Goal: Information Seeking & Learning: Learn about a topic

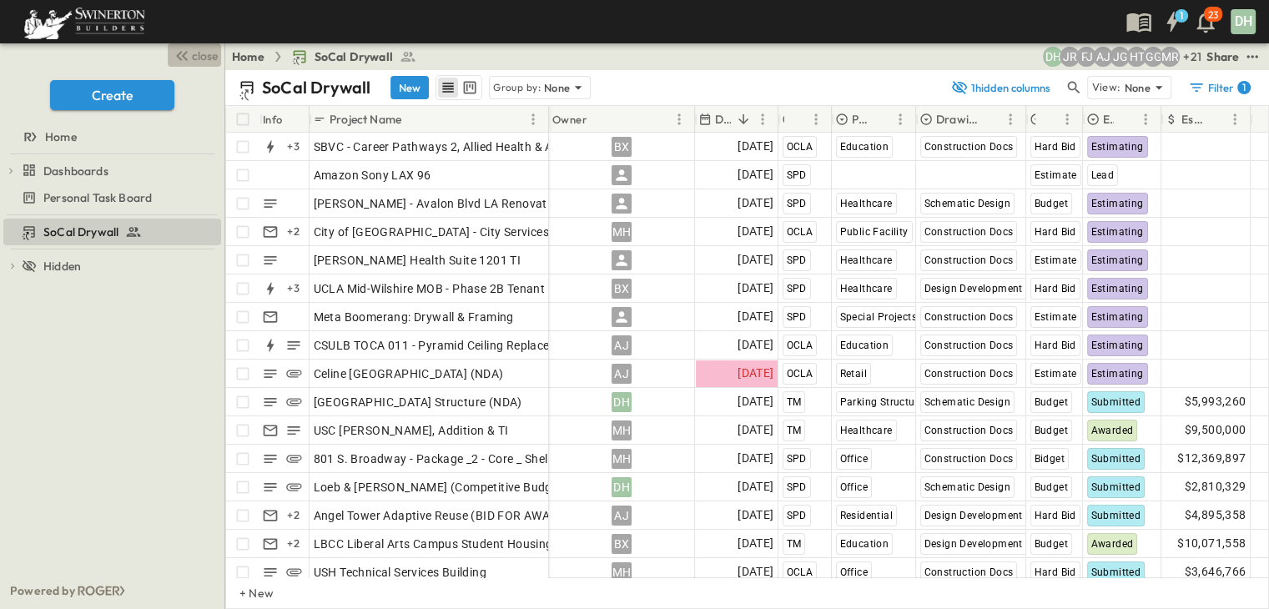
click at [197, 47] on button "close" at bounding box center [194, 54] width 53 height 23
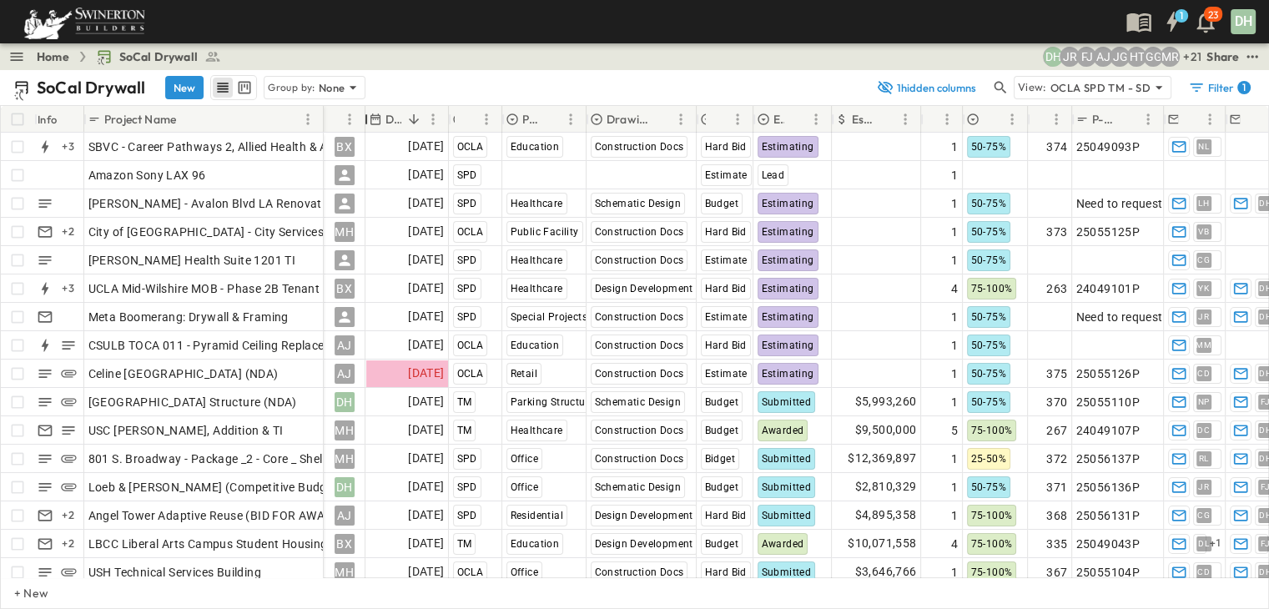
drag, startPoint x: 469, startPoint y: 117, endPoint x: 360, endPoint y: 121, distance: 108.5
click at [360, 121] on div "Owner" at bounding box center [366, 119] width 17 height 47
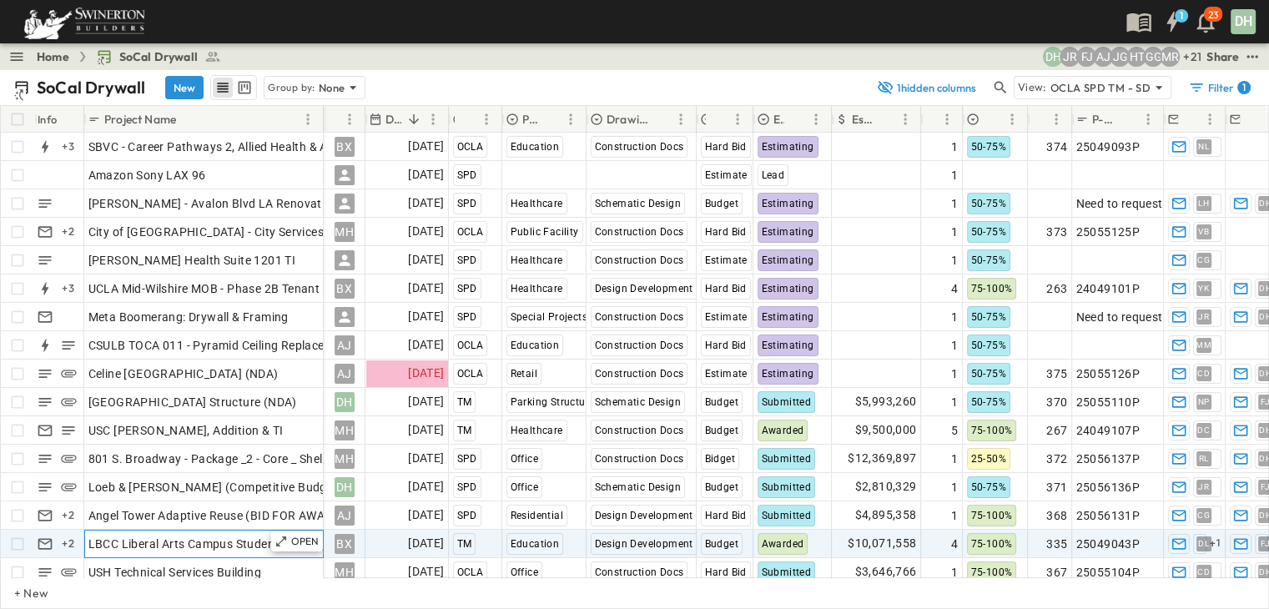
click at [232, 544] on span "LBCC Liberal Arts Campus Student Housing" at bounding box center [207, 543] width 239 height 17
click at [360, 91] on div "Group by: None" at bounding box center [315, 87] width 102 height 23
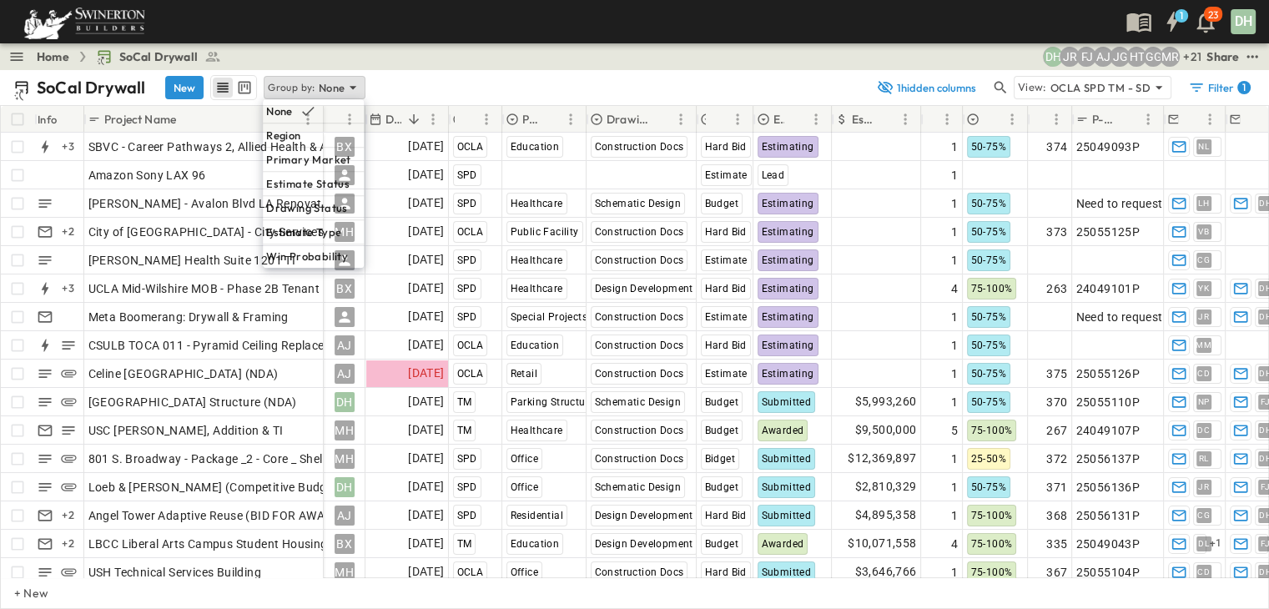
click at [415, 86] on div "SoCal Drywall New Group by: None" at bounding box center [439, 87] width 853 height 25
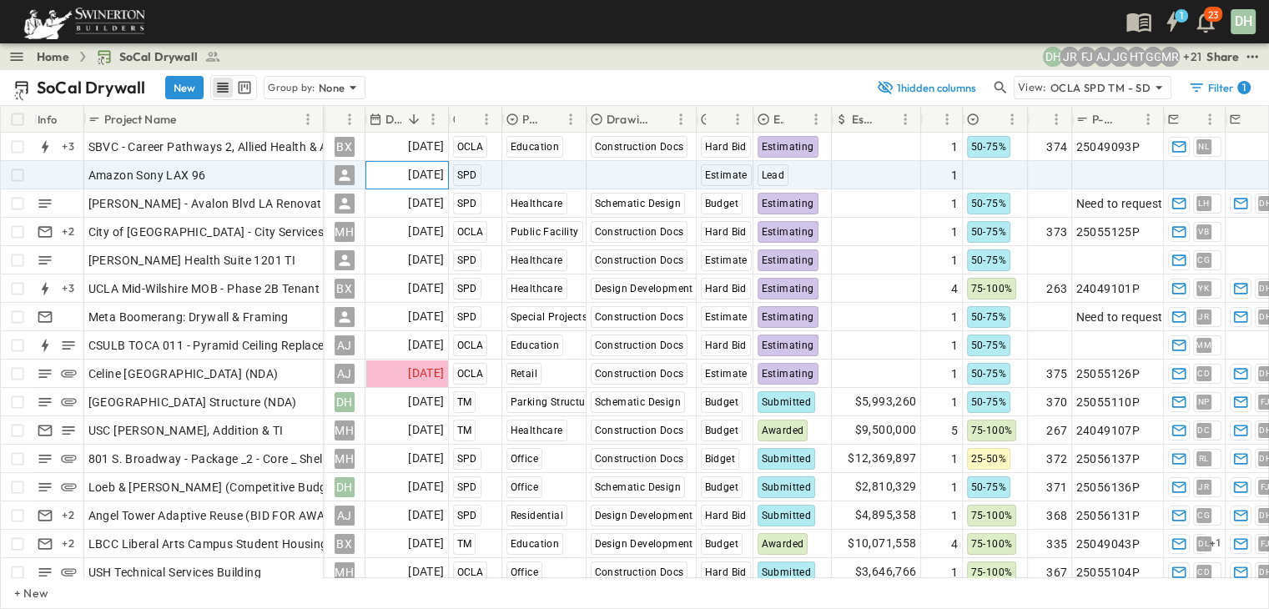
click at [408, 172] on span "[DATE]" at bounding box center [426, 174] width 36 height 19
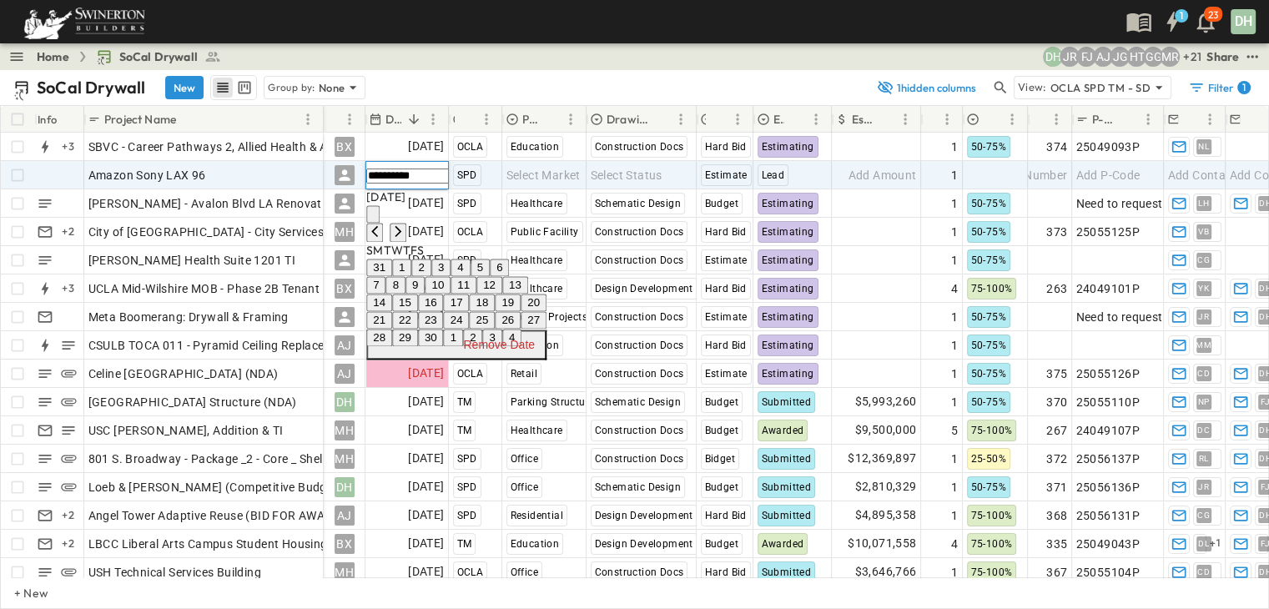
click at [418, 329] on button "22" at bounding box center [405, 320] width 26 height 18
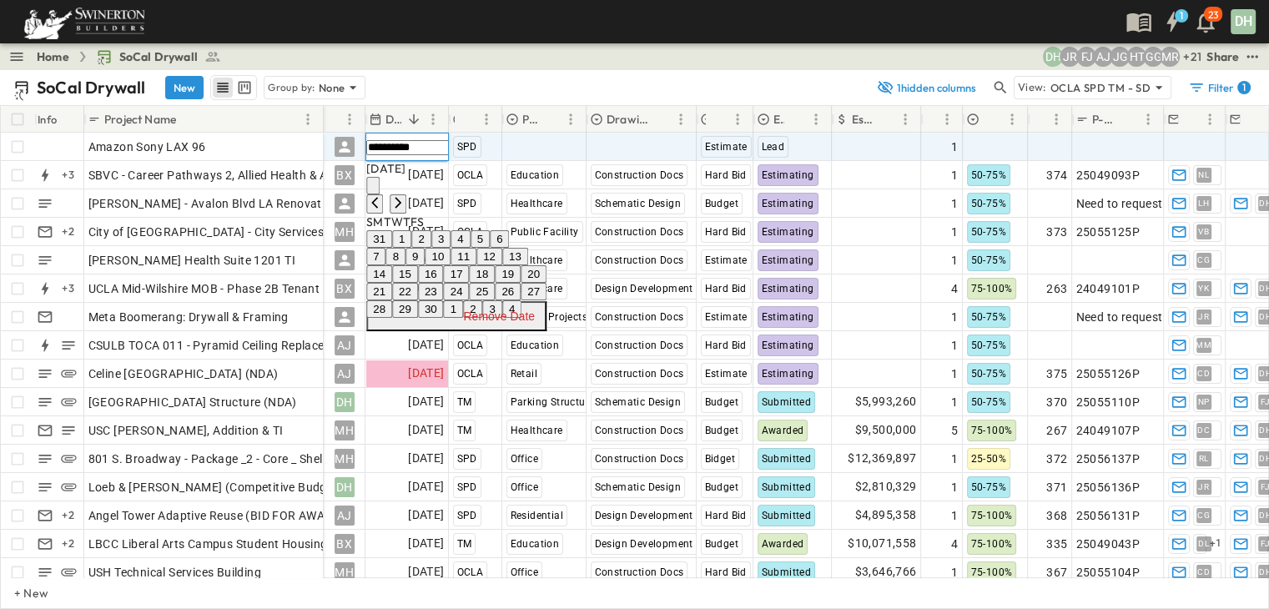
click at [546, 283] on button "20" at bounding box center [533, 274] width 26 height 18
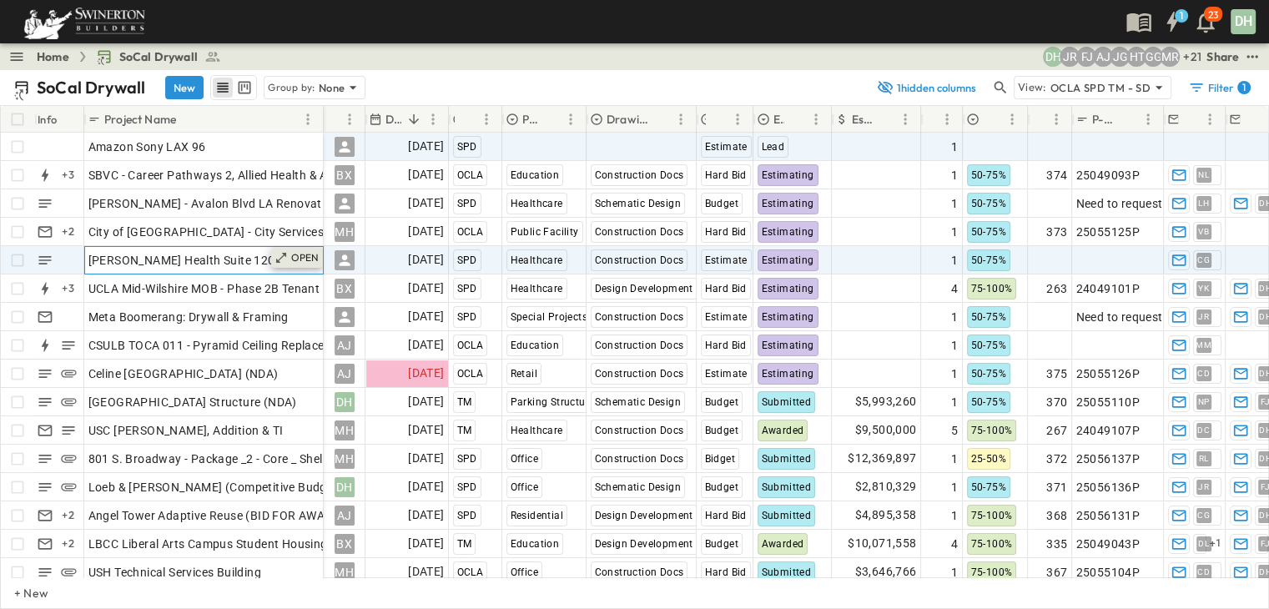
click at [306, 254] on p "OPEN" at bounding box center [305, 257] width 28 height 13
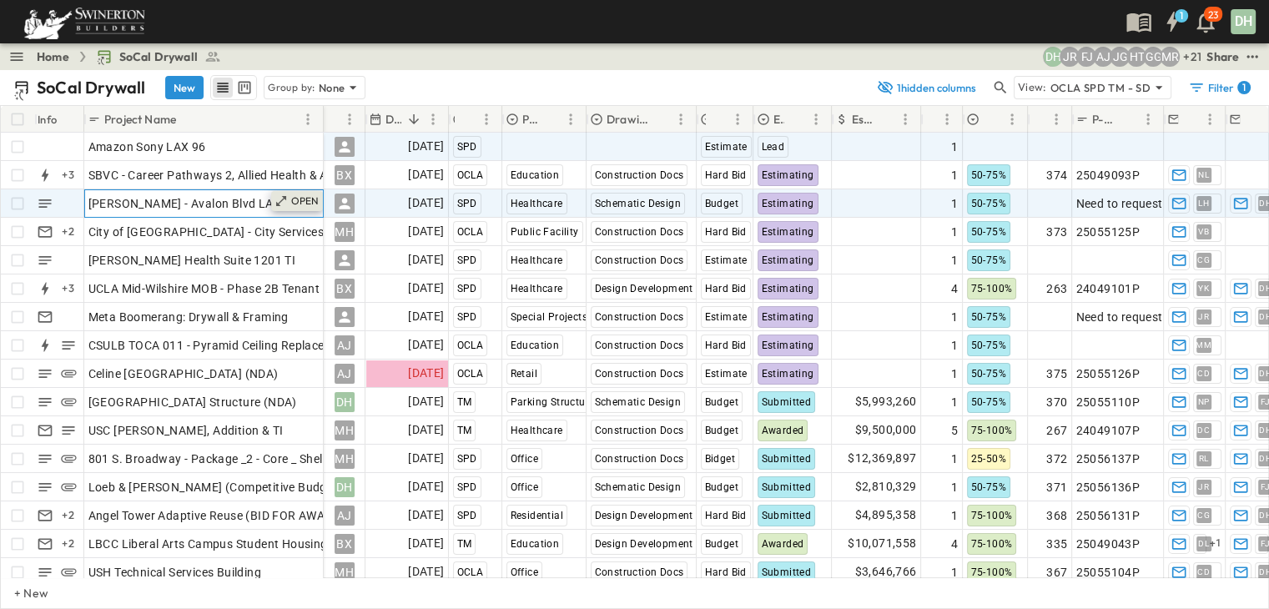
click at [289, 198] on div "OPEN" at bounding box center [297, 201] width 52 height 20
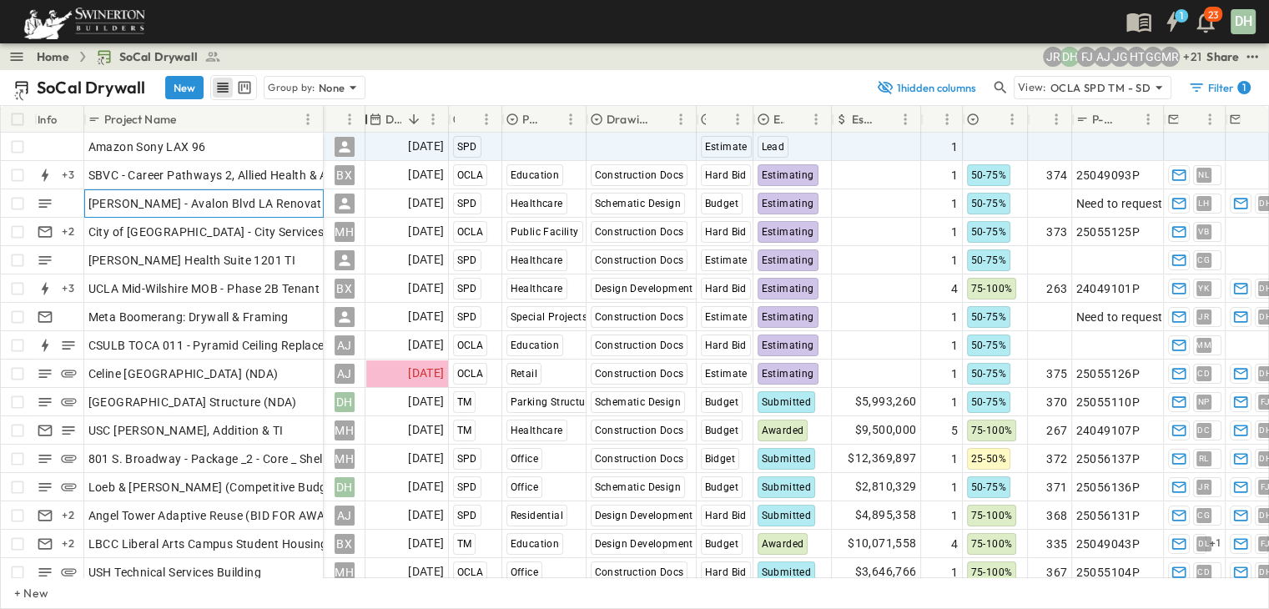
drag, startPoint x: 469, startPoint y: 121, endPoint x: 359, endPoint y: 130, distance: 109.6
click at [359, 130] on div "Owner" at bounding box center [366, 119] width 17 height 47
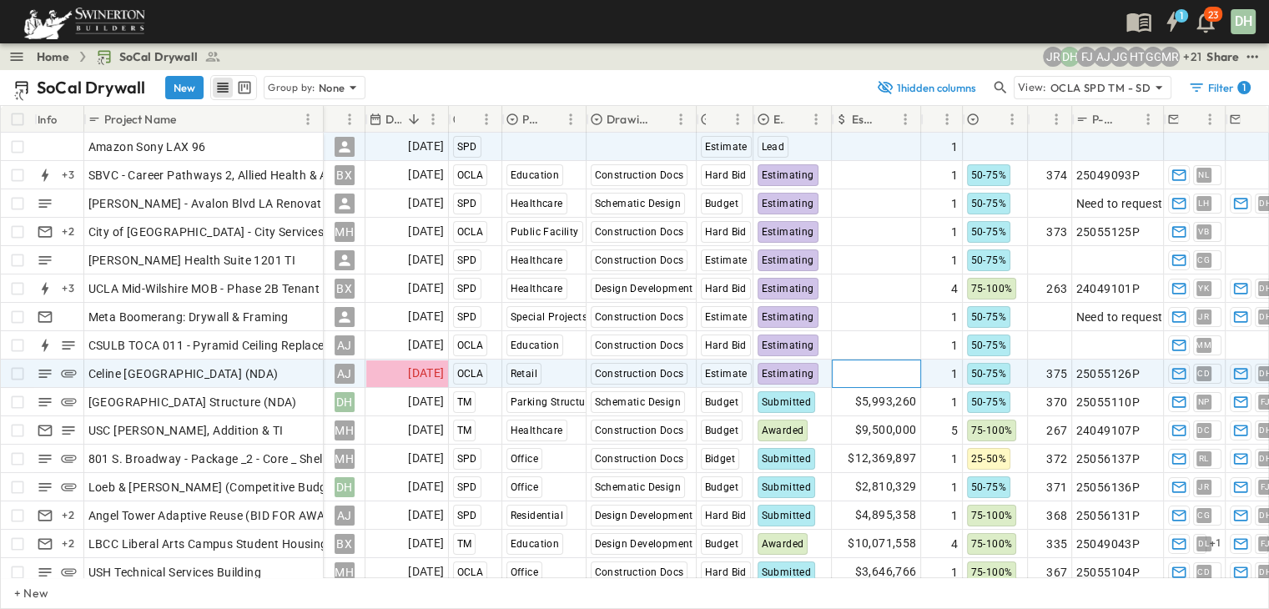
click at [875, 374] on span "Add Amount" at bounding box center [882, 373] width 68 height 17
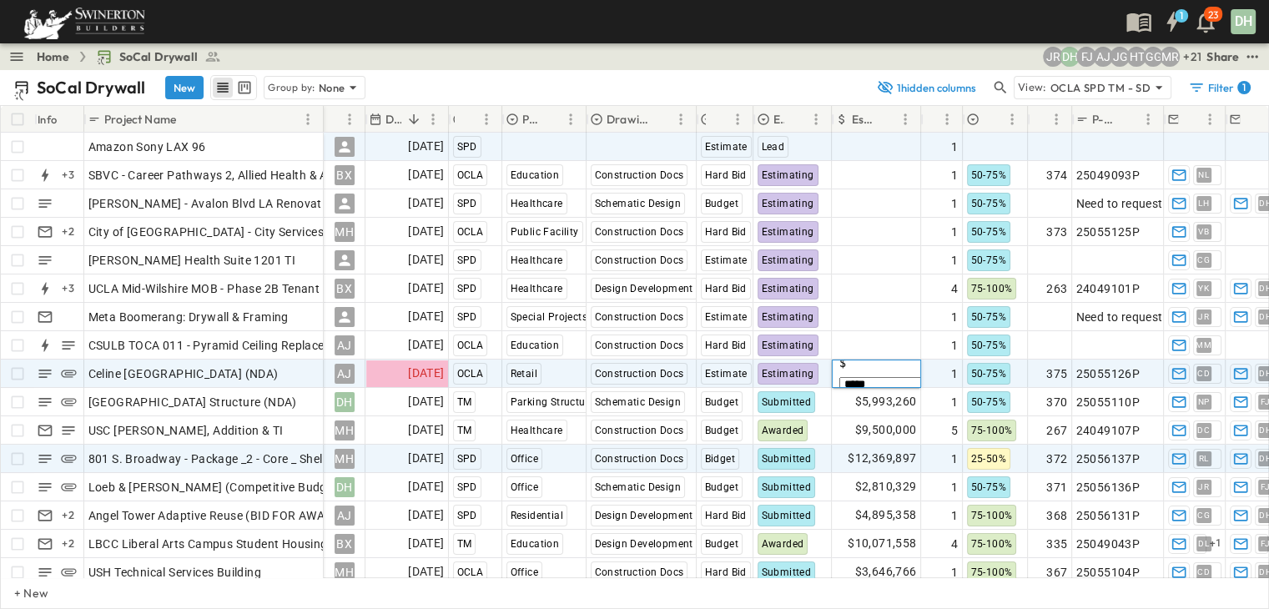
type input "******"
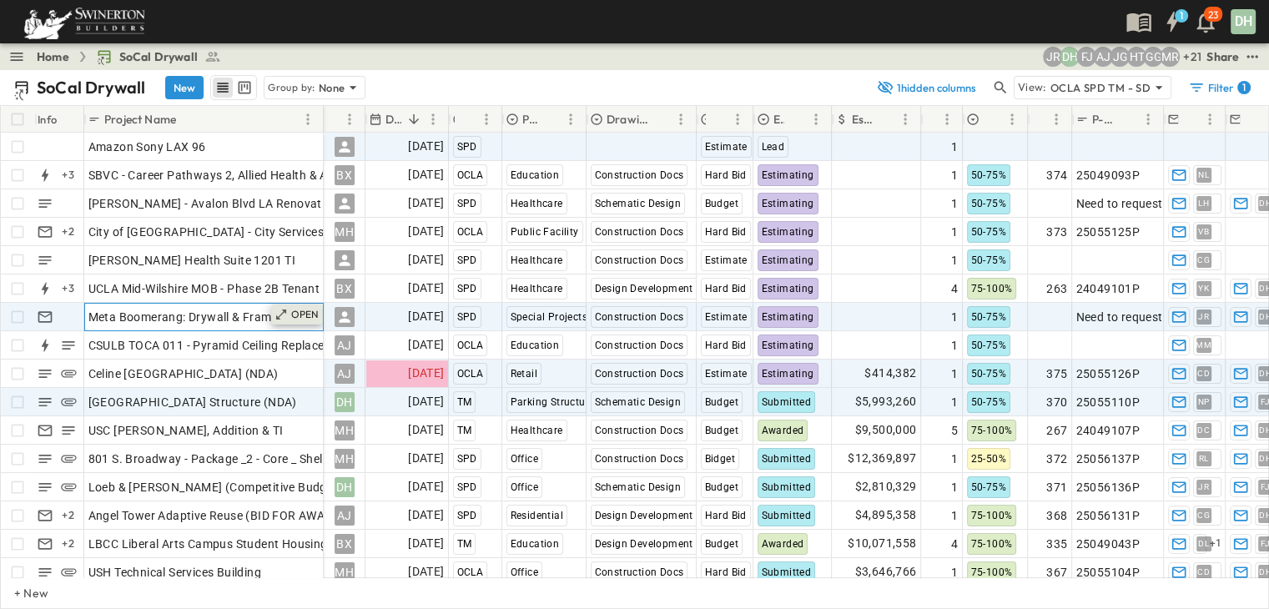
click at [306, 314] on p "OPEN" at bounding box center [305, 314] width 28 height 13
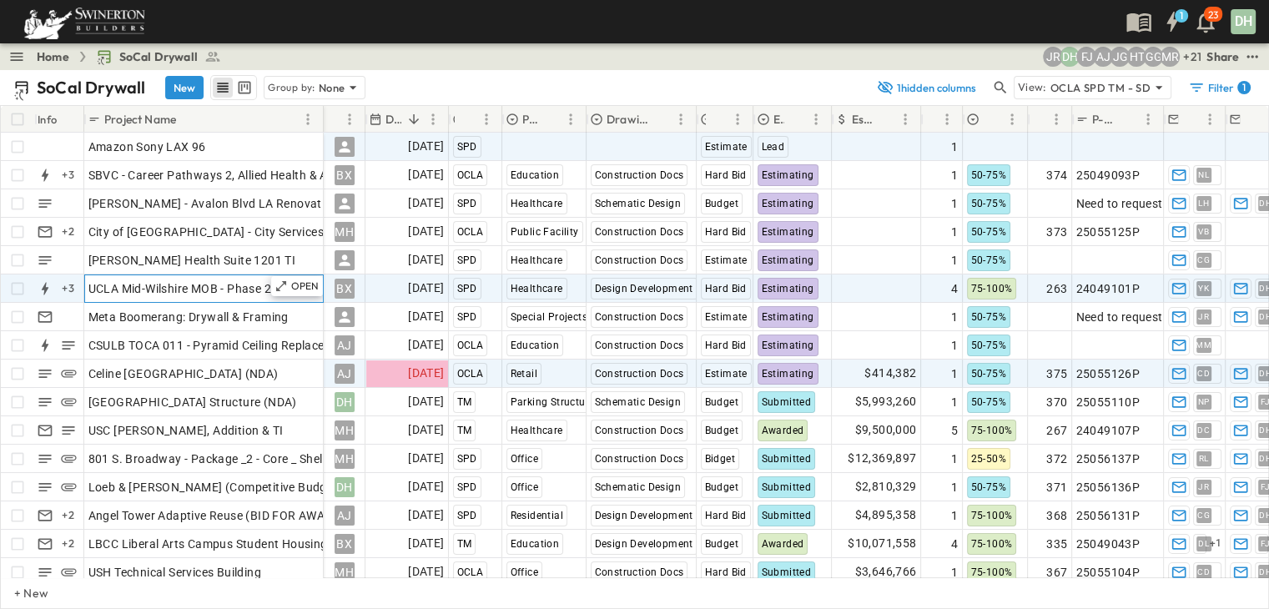
click at [237, 292] on span "UCLA Mid-Wilshire MOB - Phase 2B Tenant Improvements Floors 1-3 100% SD Budget" at bounding box center [320, 288] width 464 height 17
click at [299, 289] on p "OPEN" at bounding box center [305, 285] width 28 height 13
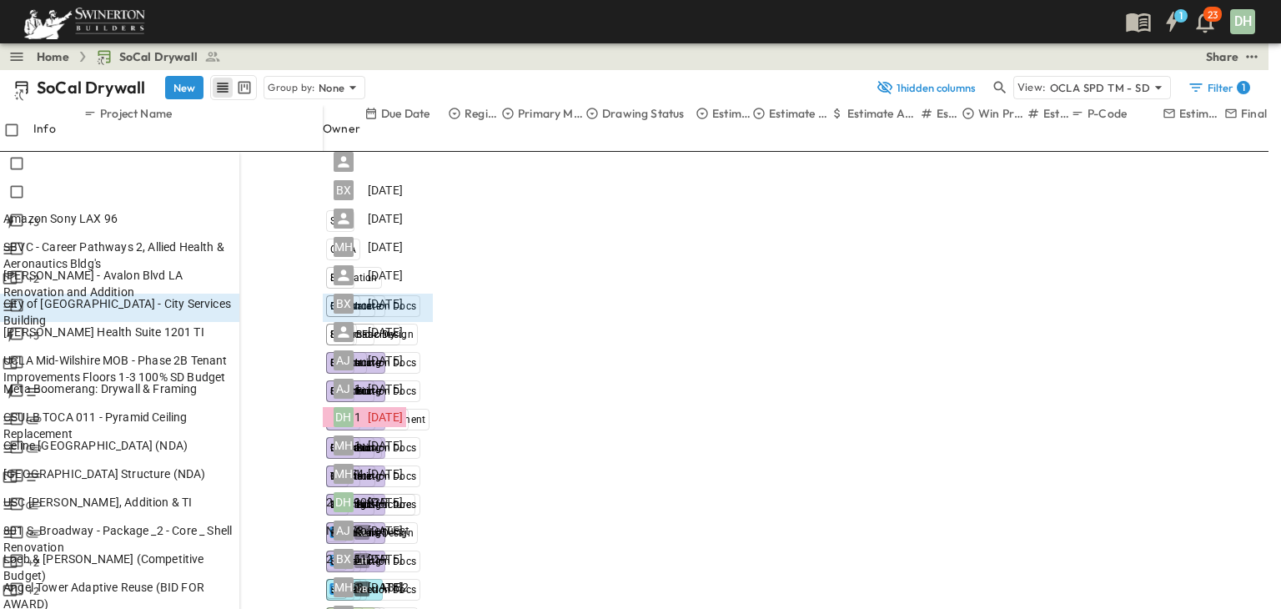
scroll to position [449, 0]
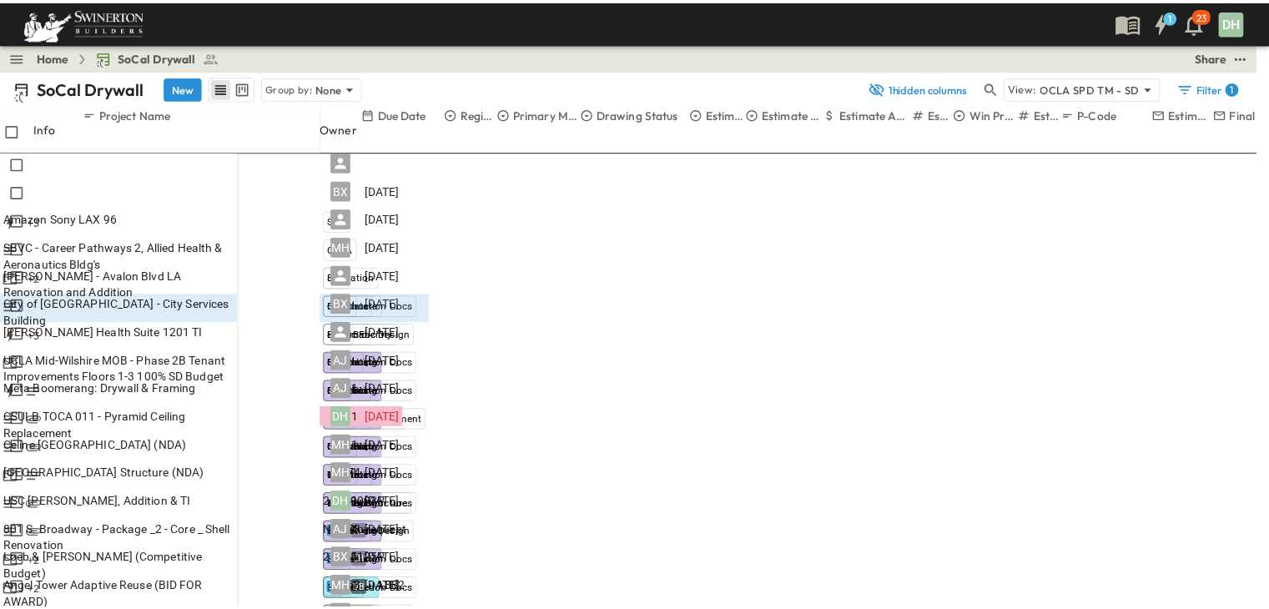
scroll to position [0, 0]
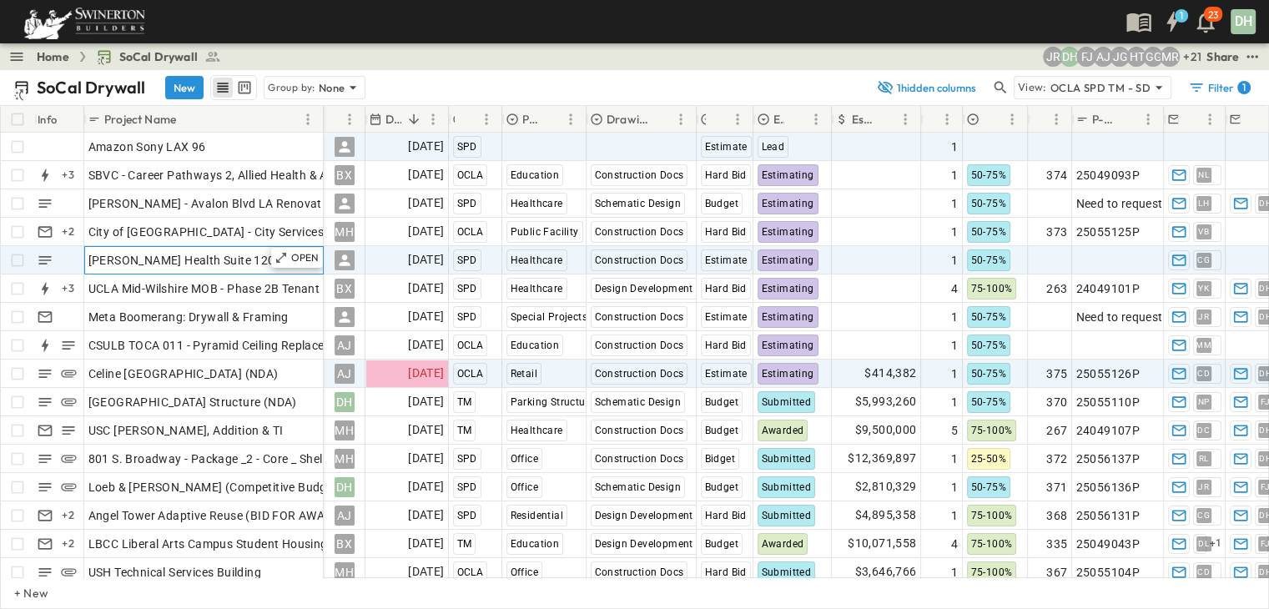
click at [256, 258] on div "[PERSON_NAME] Health Suite 1201 TI" at bounding box center [203, 260] width 231 height 23
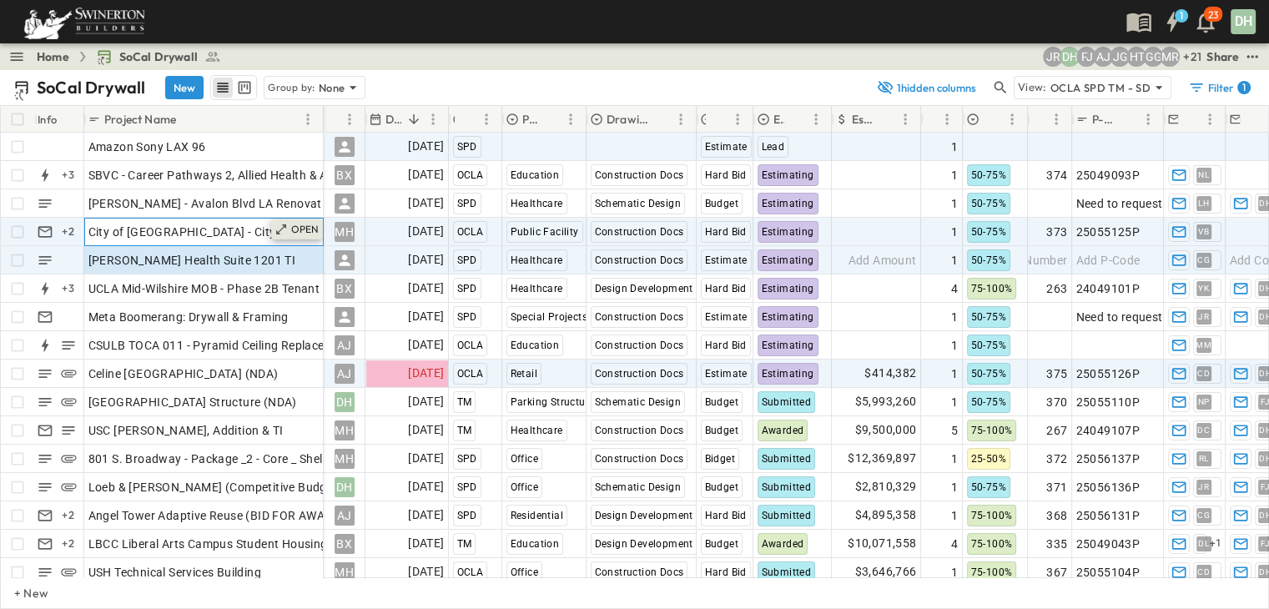
click at [289, 232] on div "OPEN" at bounding box center [297, 229] width 52 height 20
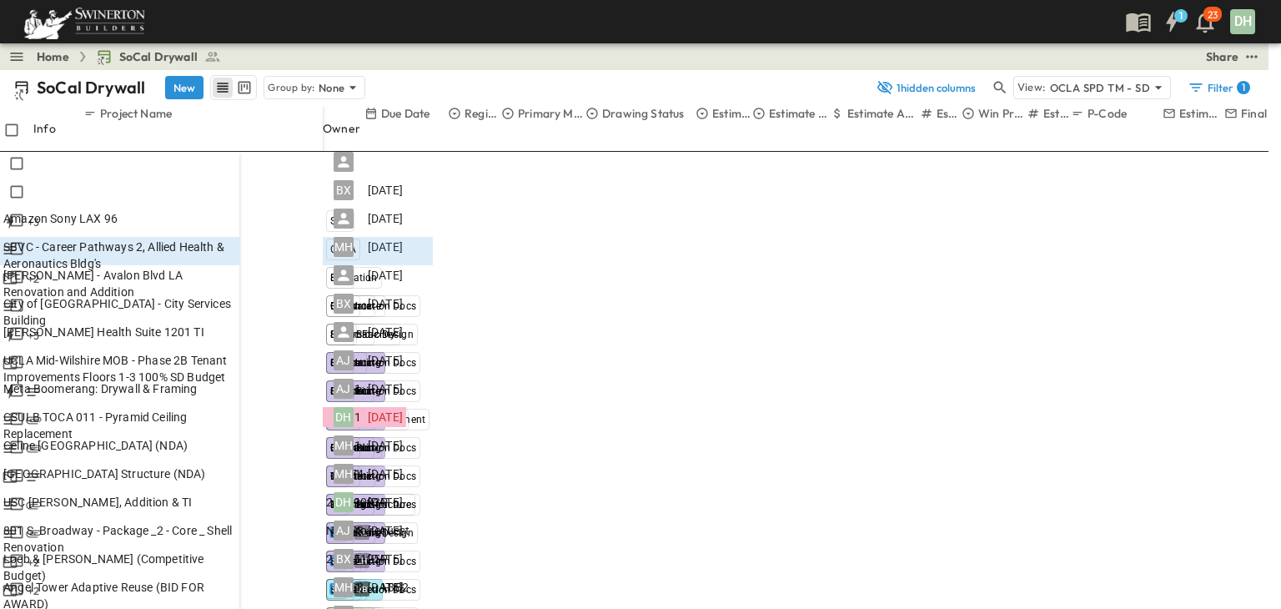
drag, startPoint x: 807, startPoint y: 118, endPoint x: 847, endPoint y: 124, distance: 39.8
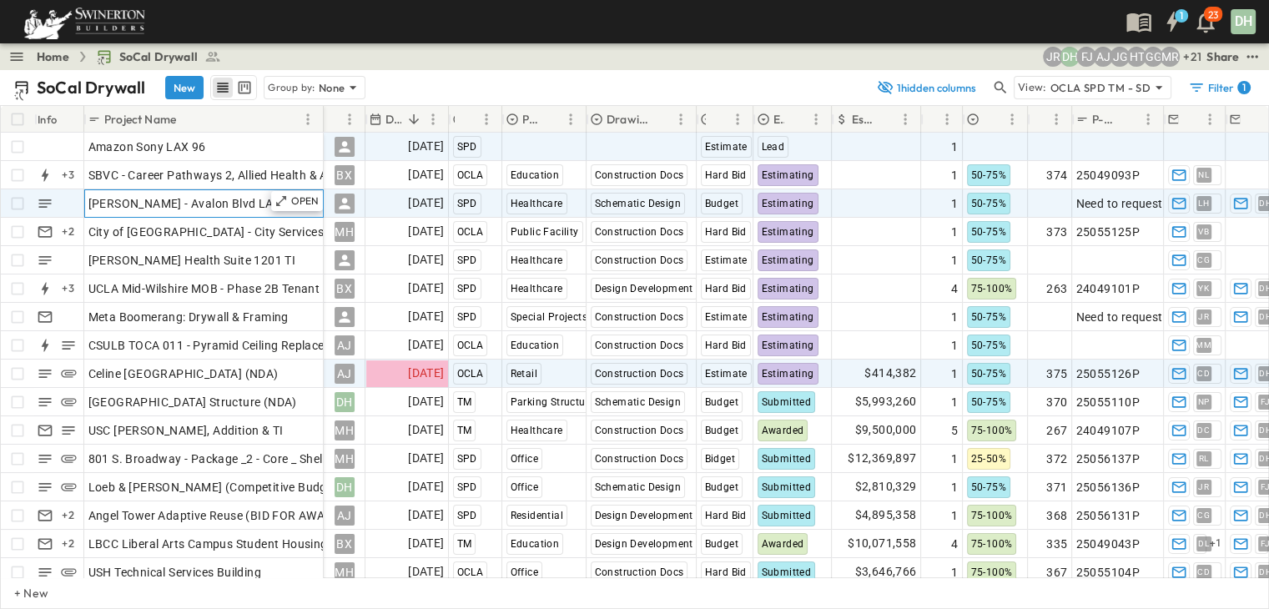
click at [253, 204] on span "[PERSON_NAME] - Avalon Blvd LA Renovation and Addition" at bounding box center [250, 203] width 324 height 17
click at [308, 199] on p "OPEN" at bounding box center [305, 200] width 28 height 13
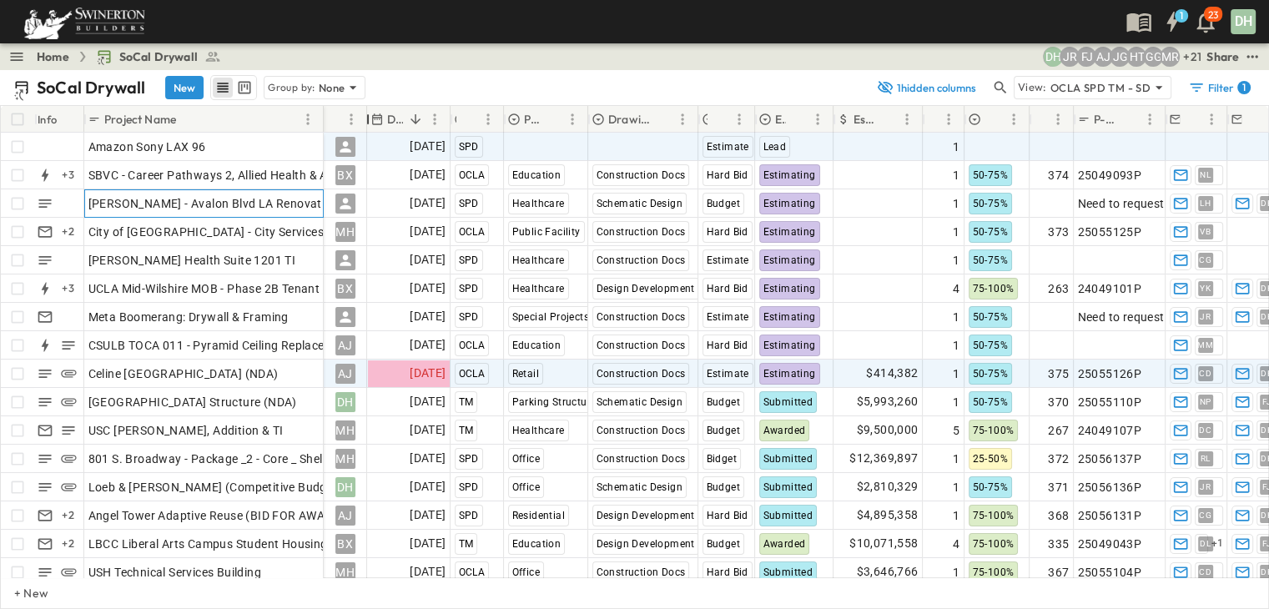
drag, startPoint x: 467, startPoint y: 120, endPoint x: 364, endPoint y: 129, distance: 103.0
click at [364, 129] on div "Owner" at bounding box center [367, 119] width 17 height 47
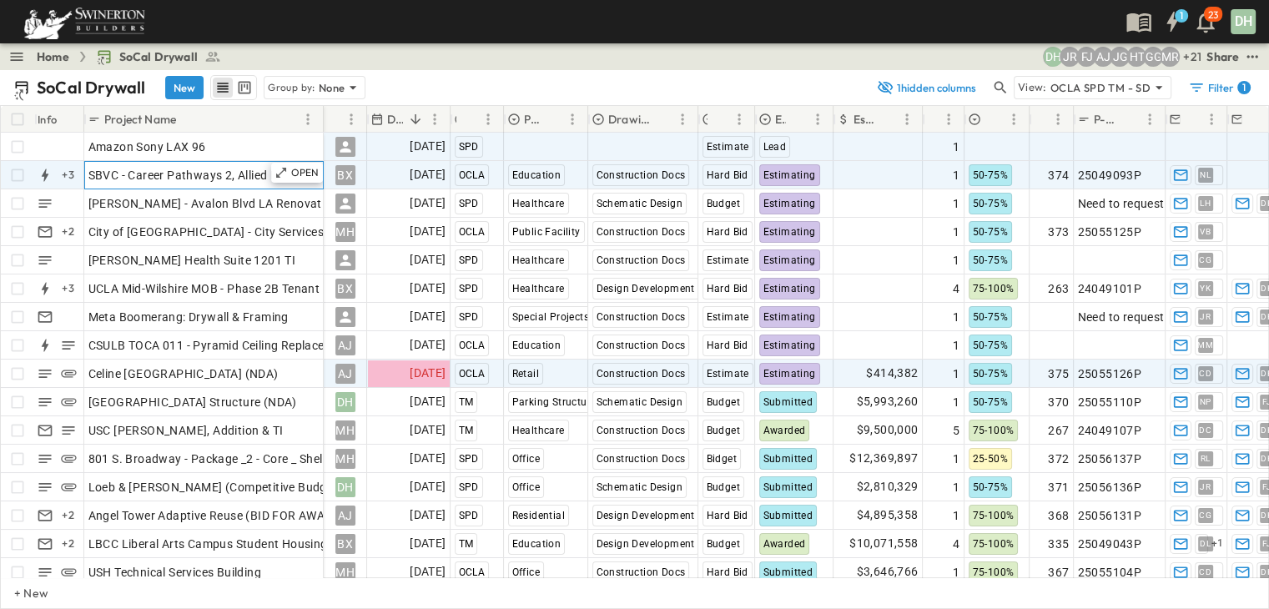
click at [227, 171] on span "SBVC - Career Pathways 2, Allied Health & Aeronautics Bldg's" at bounding box center [254, 175] width 333 height 17
click at [300, 170] on p "OPEN" at bounding box center [305, 172] width 28 height 13
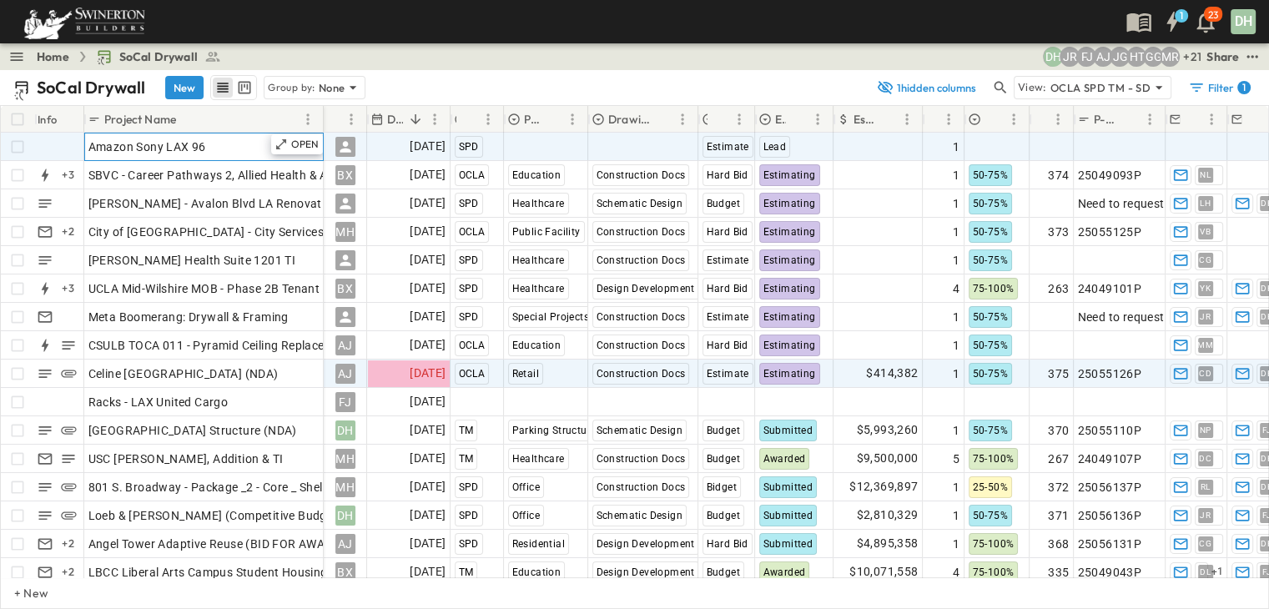
click at [229, 141] on div "Amazon Sony LAX 96" at bounding box center [203, 146] width 231 height 23
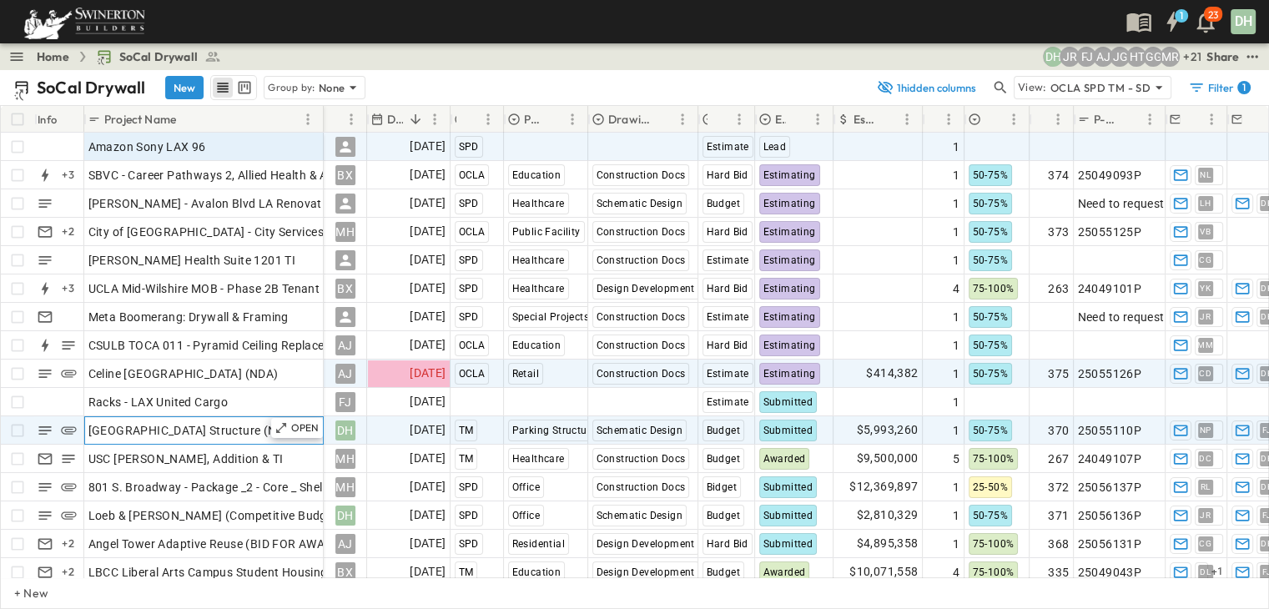
click at [255, 423] on span "[GEOGRAPHIC_DATA] Structure (NDA)" at bounding box center [192, 430] width 209 height 17
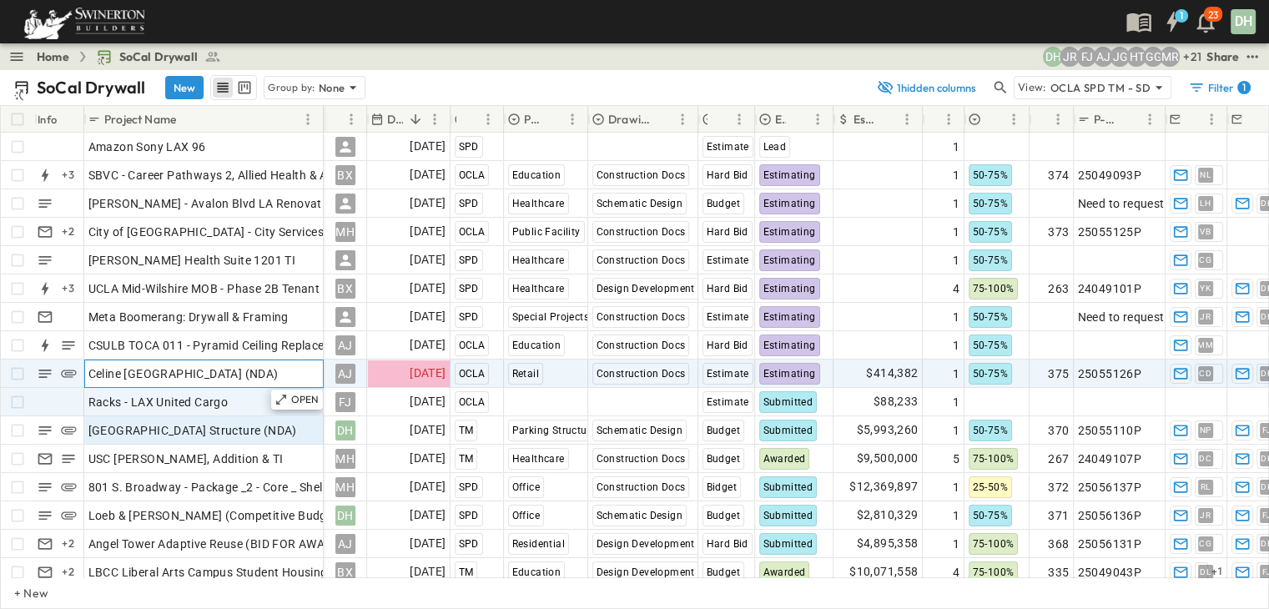
click at [232, 384] on div "OPEN Celine [GEOGRAPHIC_DATA] (NDA)" at bounding box center [204, 373] width 238 height 27
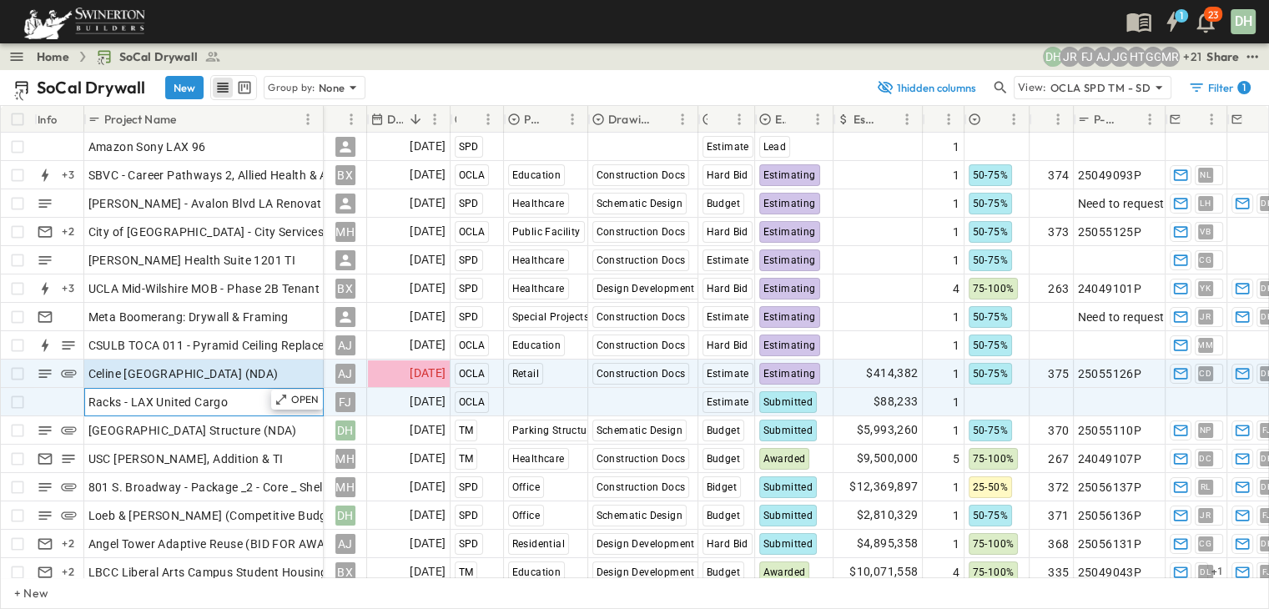
click at [237, 390] on div "Racks - LAX United Cargo" at bounding box center [203, 401] width 231 height 23
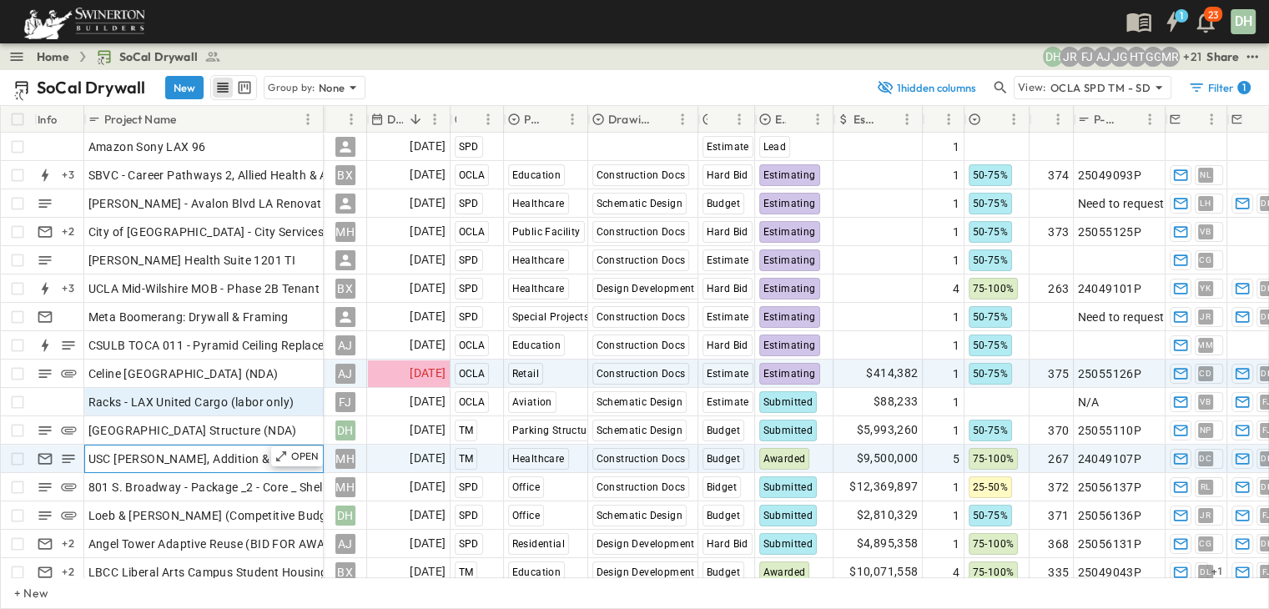
click at [247, 464] on div "USC [PERSON_NAME], Addition & TI" at bounding box center [203, 458] width 231 height 23
click at [317, 454] on p "OPEN" at bounding box center [305, 456] width 28 height 13
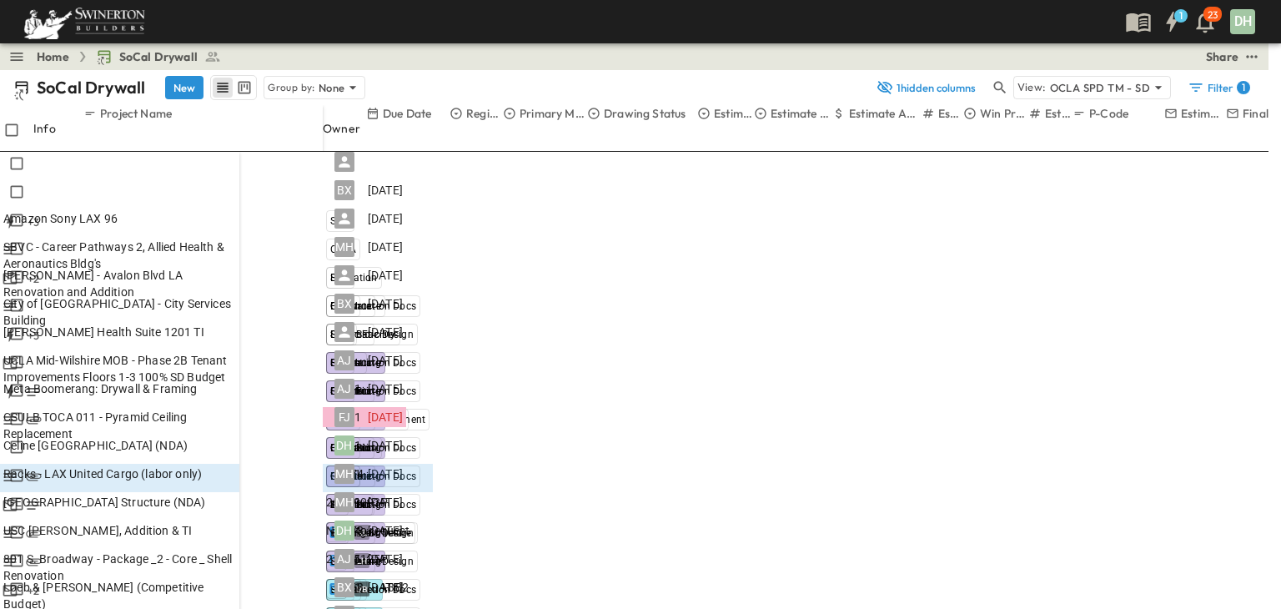
scroll to position [424, 0]
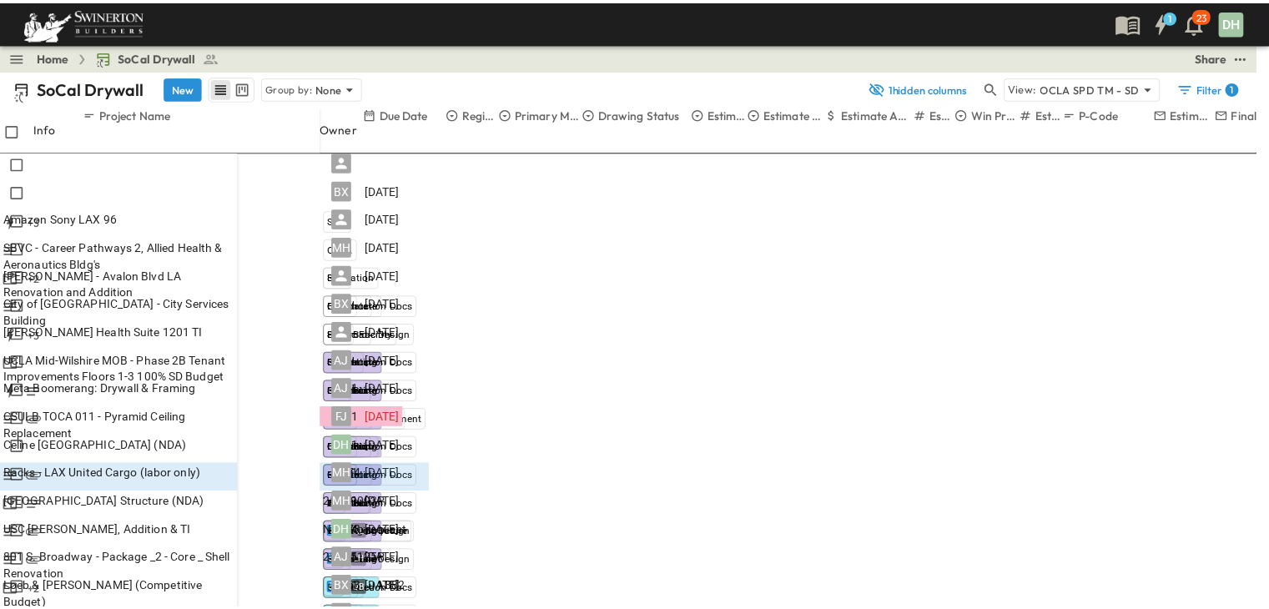
scroll to position [0, 0]
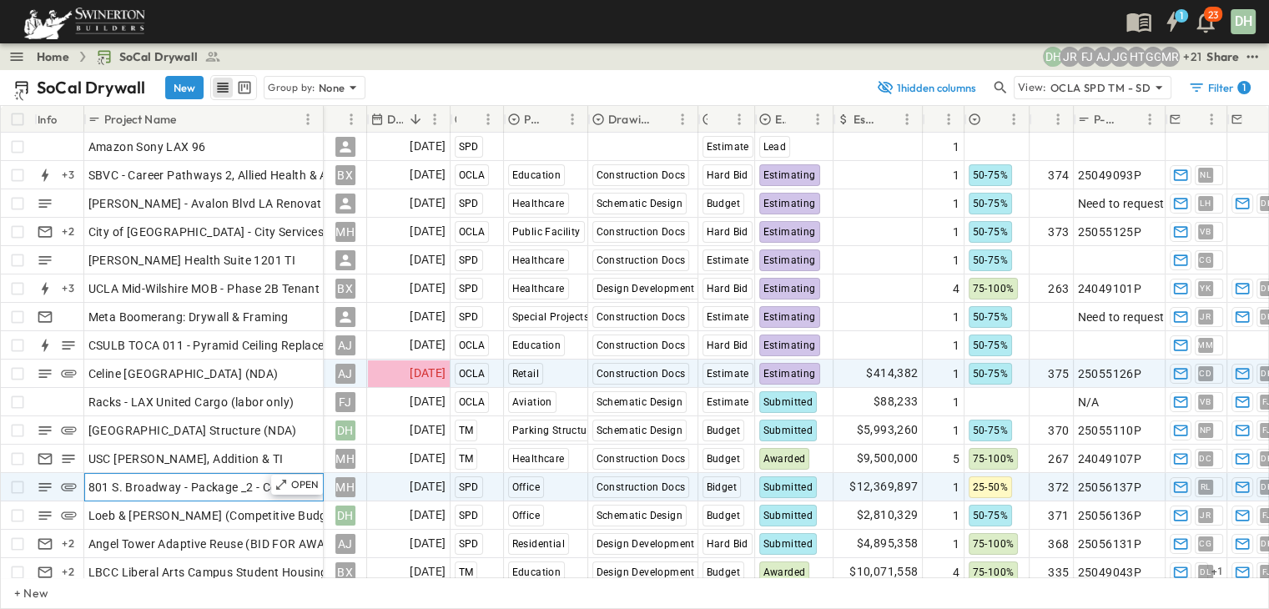
click at [244, 486] on span "801 S. Broadway - Package _2 - Core _ Shell Renovation" at bounding box center [239, 487] width 303 height 17
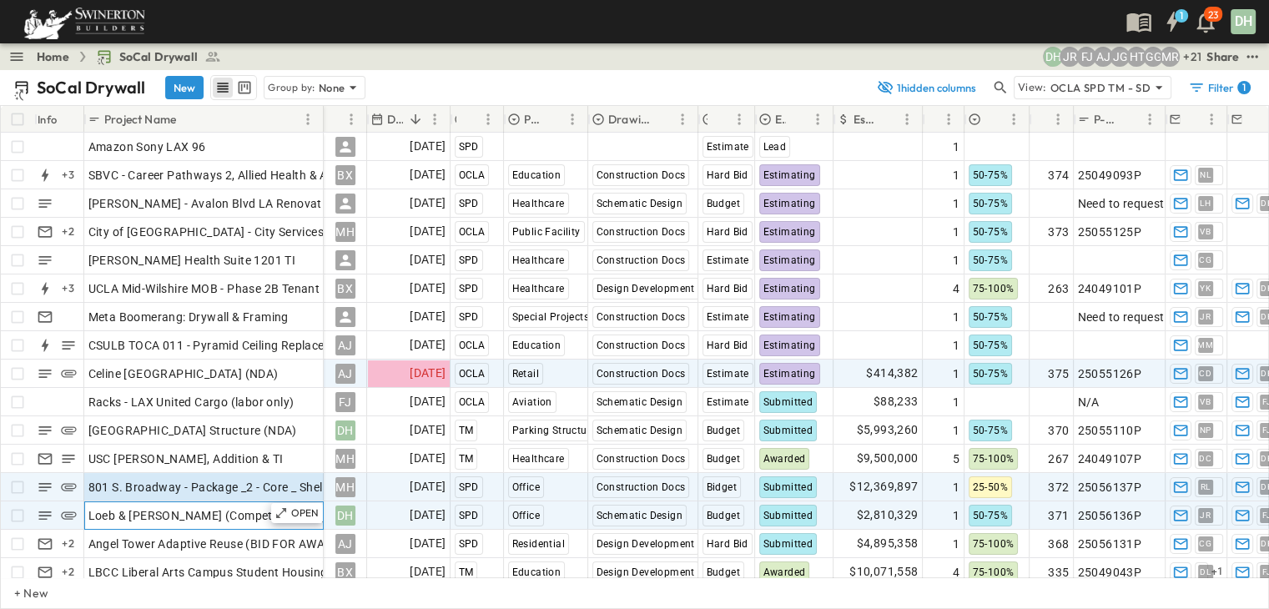
click at [254, 519] on span "Loeb & [PERSON_NAME] (Competitive Budget)" at bounding box center [215, 515] width 254 height 17
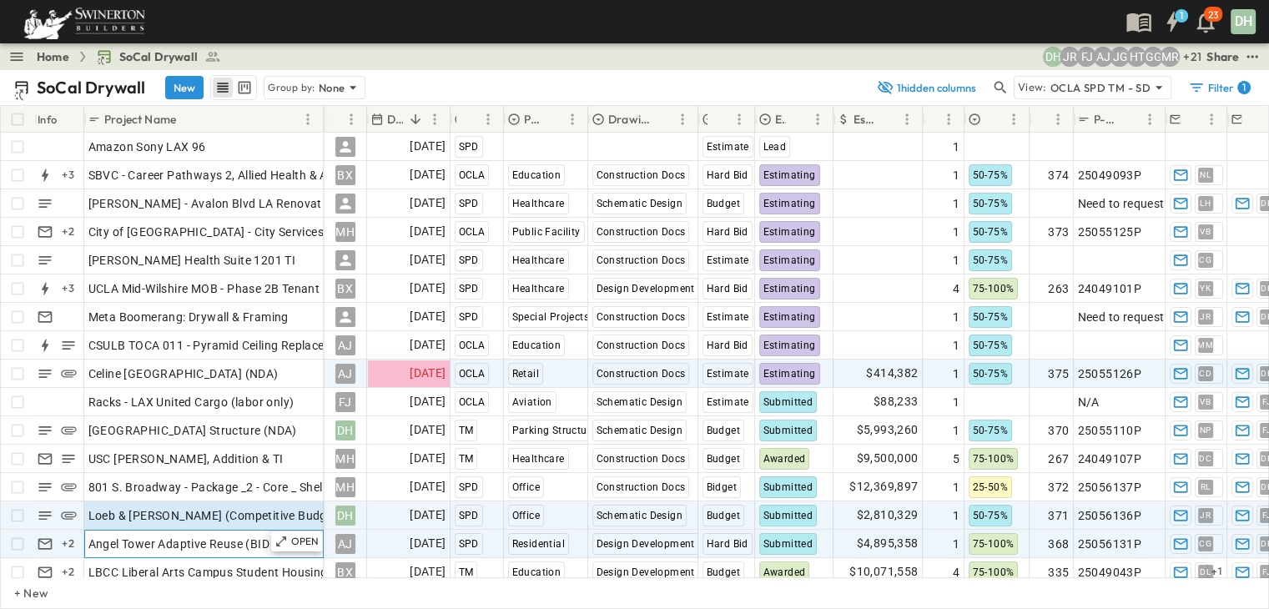
click at [243, 547] on span "Angel Tower Adaptive Reuse (BID FOR AWARD)" at bounding box center [216, 543] width 257 height 17
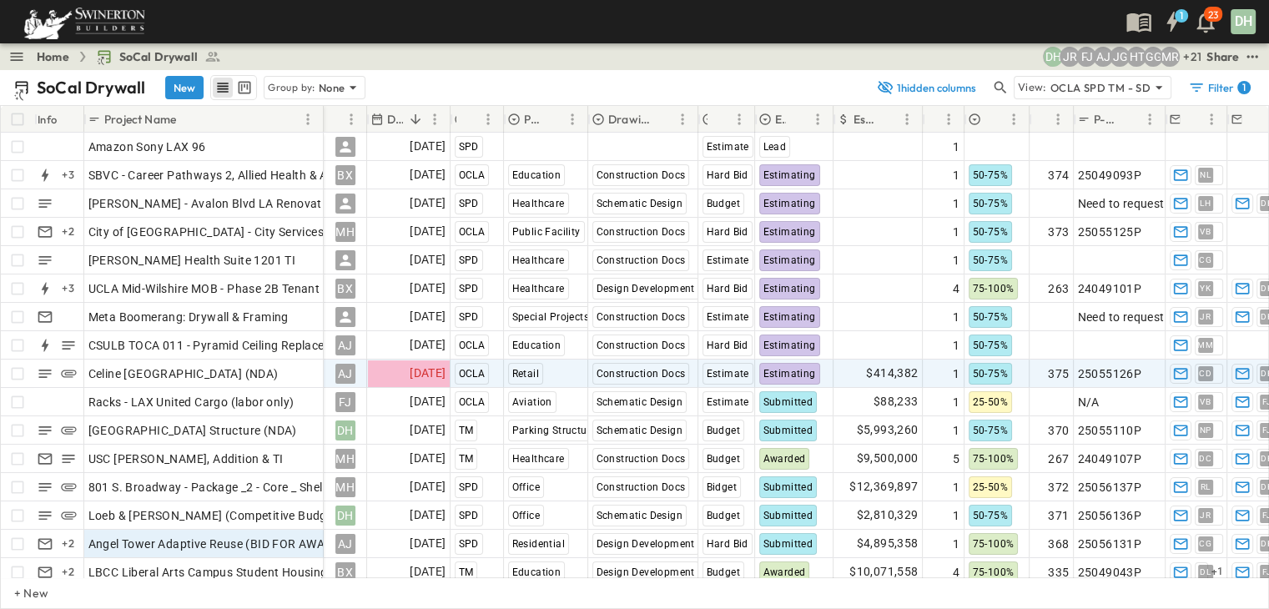
click at [694, 65] on div "Home SoCal Drywall + 21 MR GG HT JG AJ [PERSON_NAME] DH Share" at bounding box center [634, 56] width 1269 height 27
